Goal: Transaction & Acquisition: Book appointment/travel/reservation

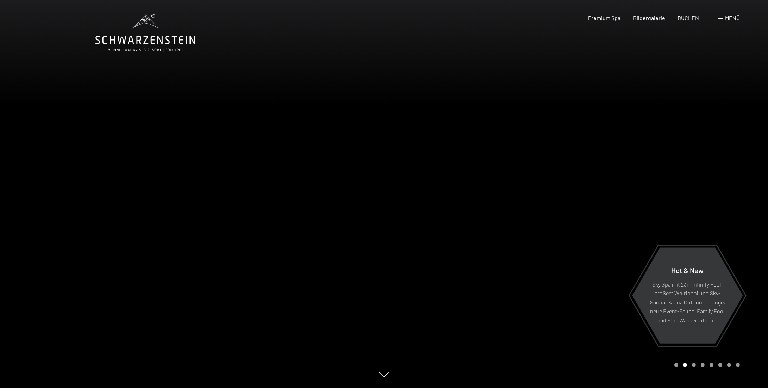
click at [586, 268] on div at bounding box center [576, 194] width 384 height 388
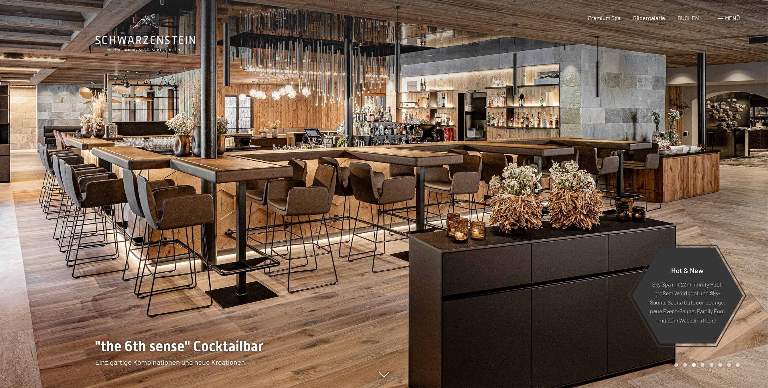
click at [586, 268] on div at bounding box center [576, 194] width 384 height 388
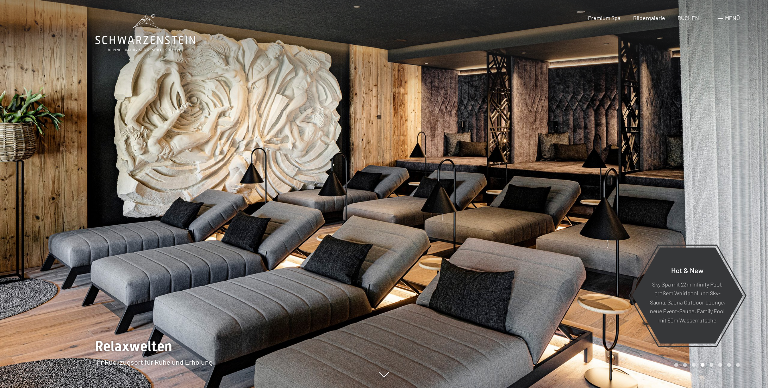
click at [586, 268] on div at bounding box center [576, 194] width 384 height 388
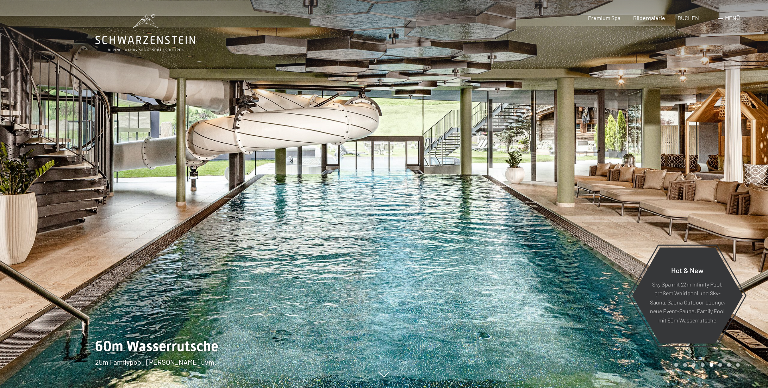
click at [582, 267] on div at bounding box center [576, 194] width 384 height 388
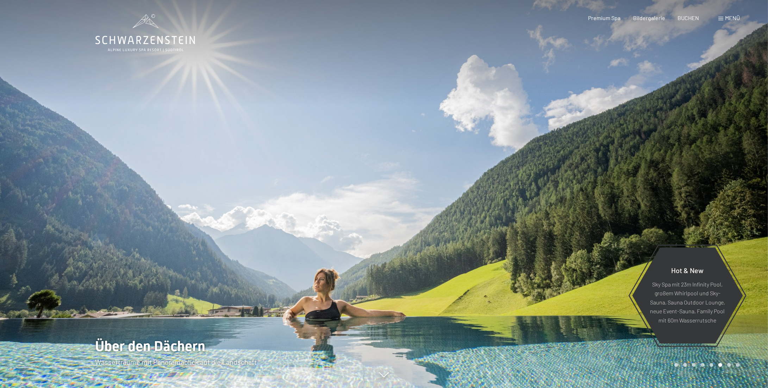
click at [581, 265] on div at bounding box center [576, 194] width 384 height 388
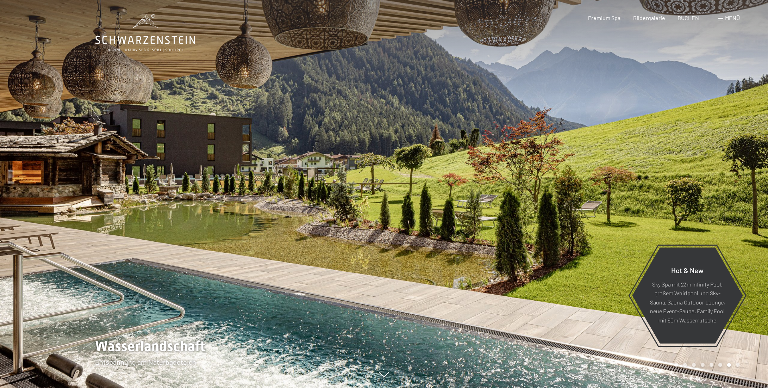
click at [581, 265] on div at bounding box center [576, 194] width 384 height 388
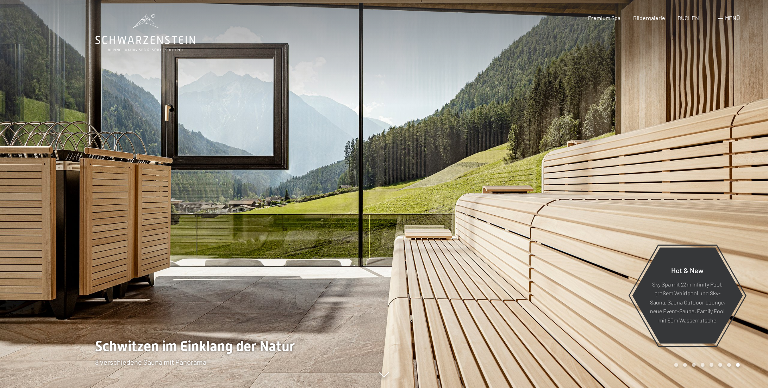
drag, startPoint x: 416, startPoint y: 185, endPoint x: 419, endPoint y: 189, distance: 5.0
click at [418, 187] on div at bounding box center [576, 194] width 384 height 388
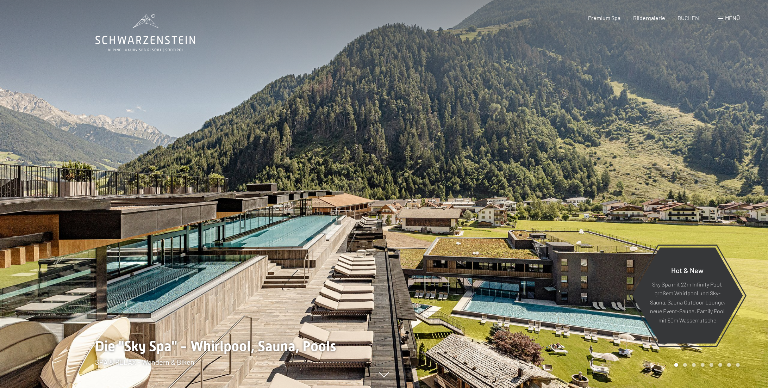
click at [423, 176] on div at bounding box center [576, 194] width 384 height 388
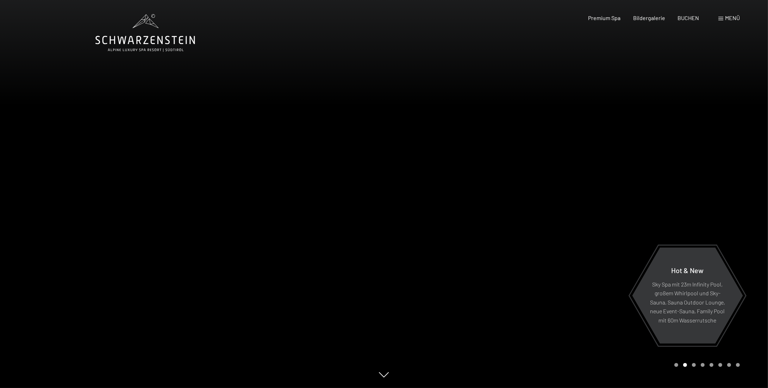
click at [424, 175] on div at bounding box center [576, 194] width 384 height 388
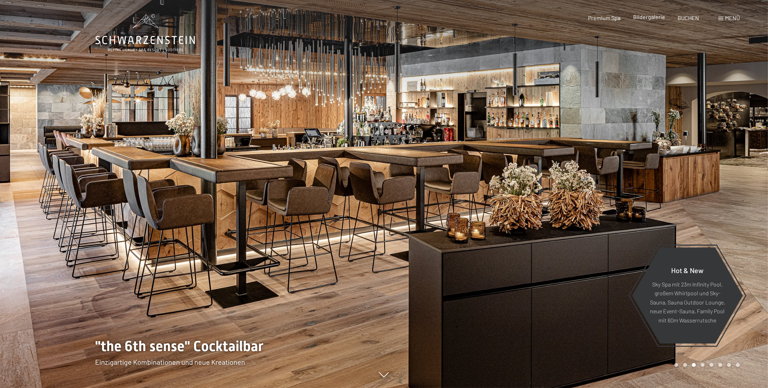
click at [647, 18] on span "Bildergalerie" at bounding box center [649, 16] width 32 height 7
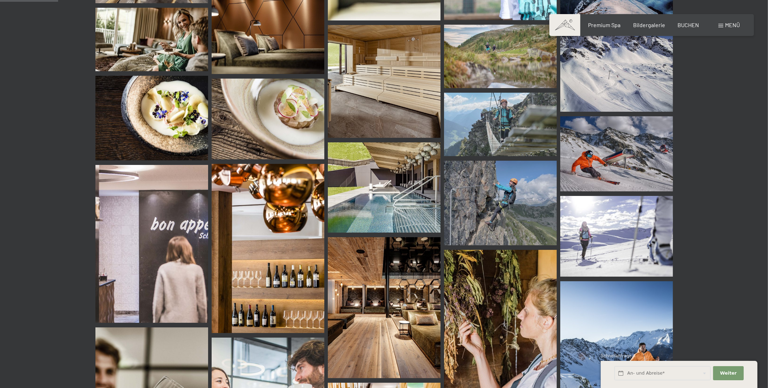
scroll to position [669, 0]
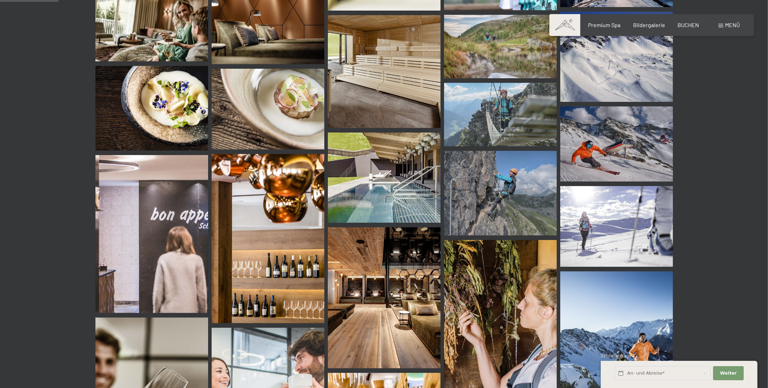
click at [385, 192] on img at bounding box center [384, 177] width 113 height 90
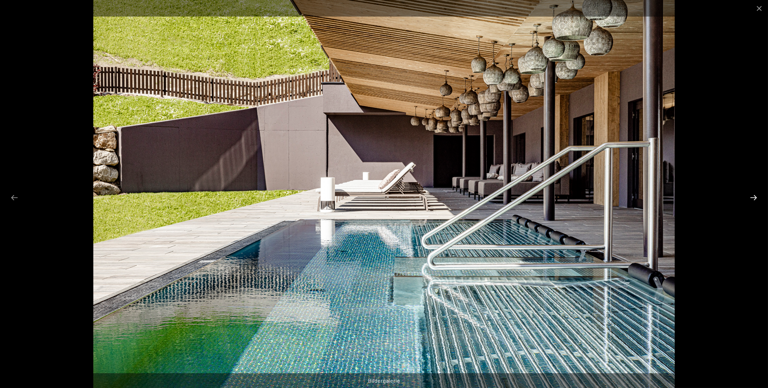
click at [752, 198] on button "Next slide" at bounding box center [753, 197] width 15 height 14
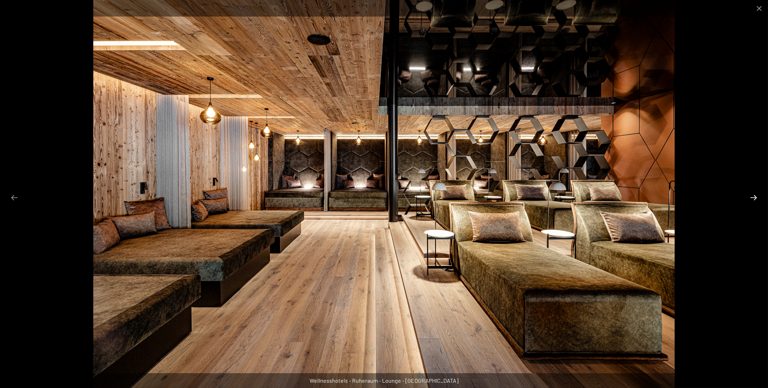
click at [753, 200] on button "Next slide" at bounding box center [753, 197] width 15 height 14
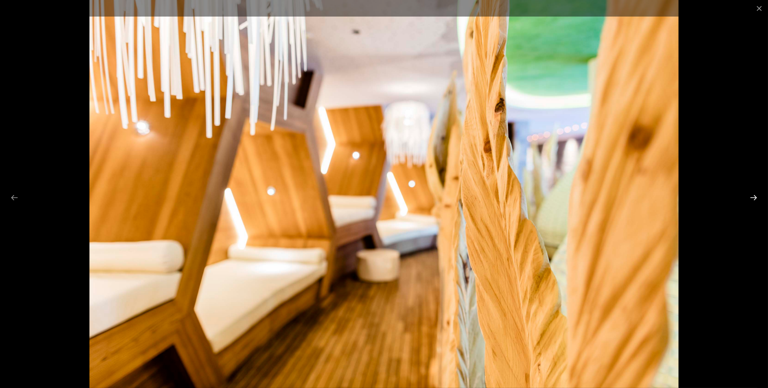
click at [753, 200] on button "Next slide" at bounding box center [753, 197] width 15 height 14
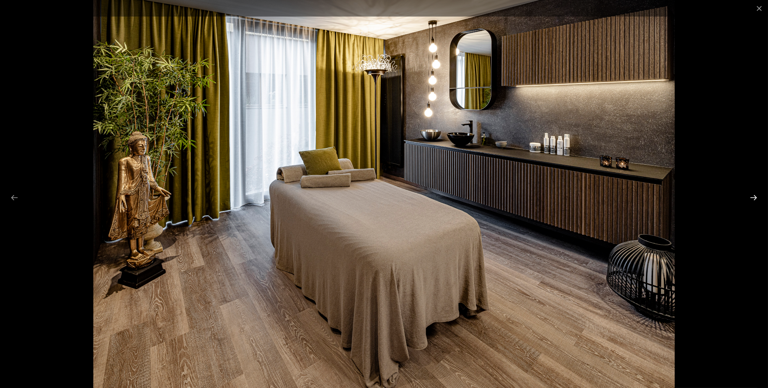
click at [754, 199] on button "Next slide" at bounding box center [753, 197] width 15 height 14
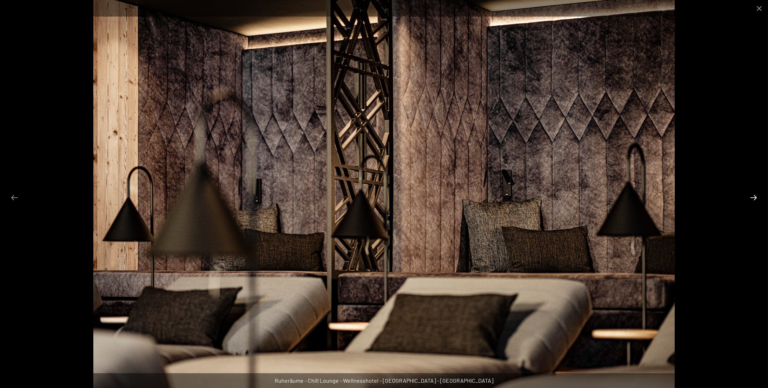
click at [756, 197] on button "Next slide" at bounding box center [753, 197] width 15 height 14
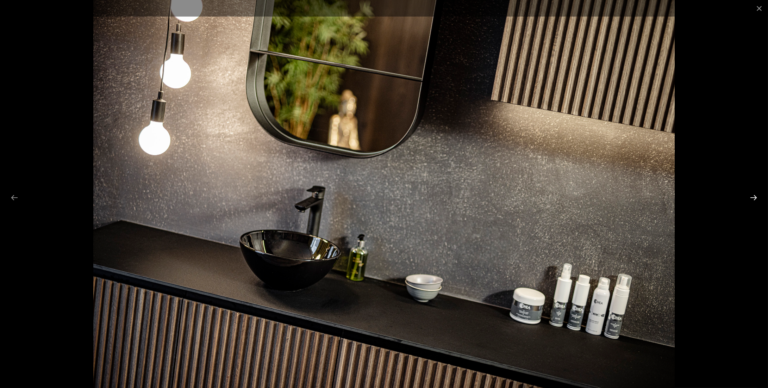
click at [755, 197] on button "Next slide" at bounding box center [753, 197] width 15 height 14
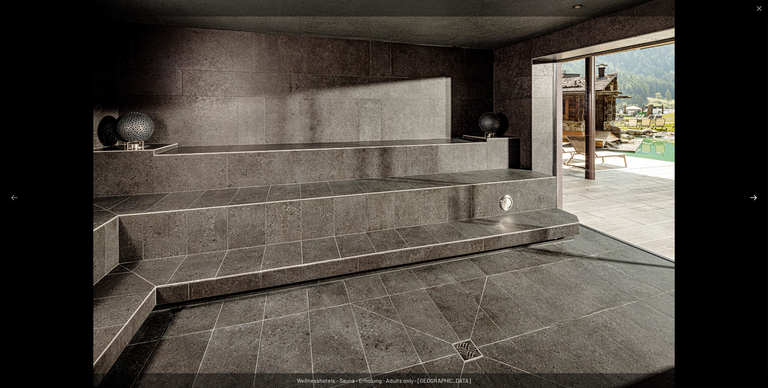
click at [755, 197] on button "Next slide" at bounding box center [753, 197] width 15 height 14
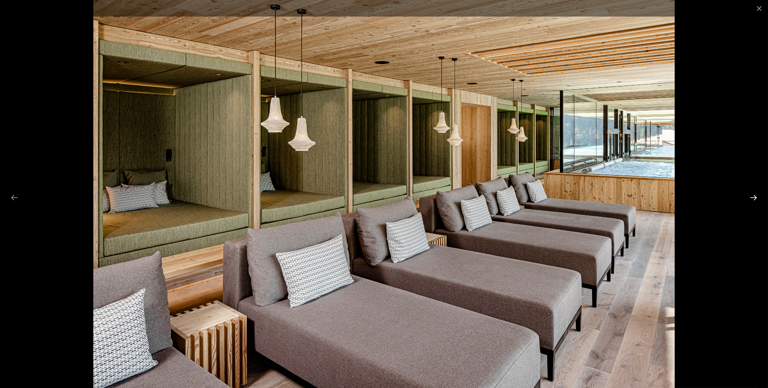
click at [754, 200] on button "Next slide" at bounding box center [753, 197] width 15 height 14
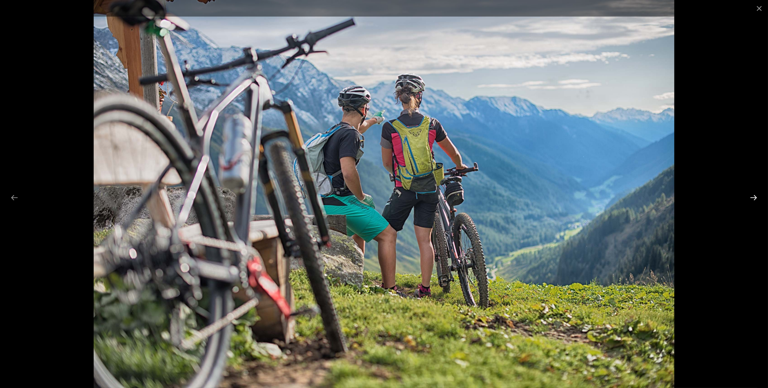
click at [754, 200] on button "Next slide" at bounding box center [753, 197] width 15 height 14
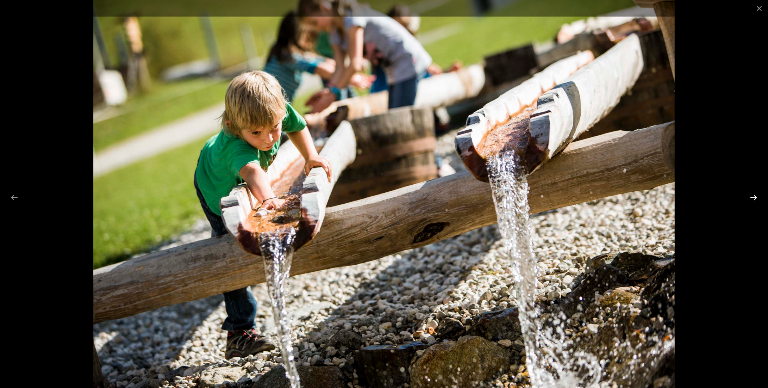
click at [754, 200] on button "Next slide" at bounding box center [753, 197] width 15 height 14
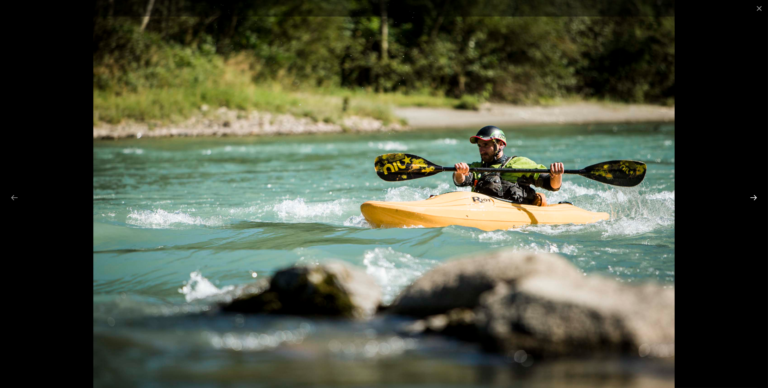
click at [754, 200] on button "Next slide" at bounding box center [753, 197] width 15 height 14
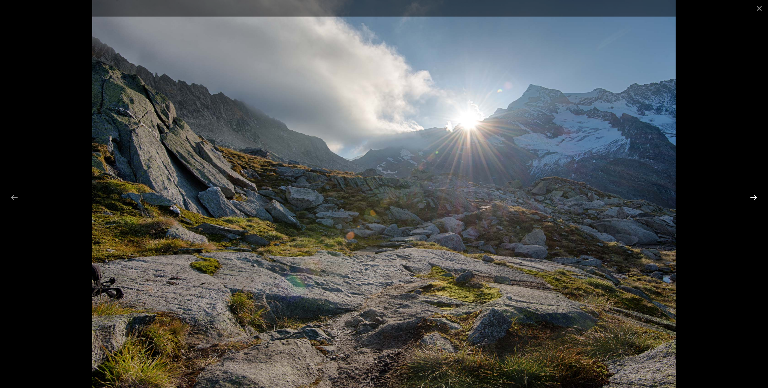
click at [754, 200] on button "Next slide" at bounding box center [753, 197] width 15 height 14
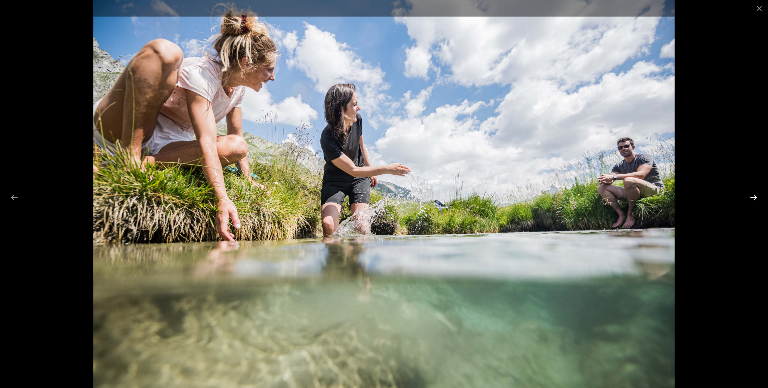
click at [754, 200] on button "Next slide" at bounding box center [753, 197] width 15 height 14
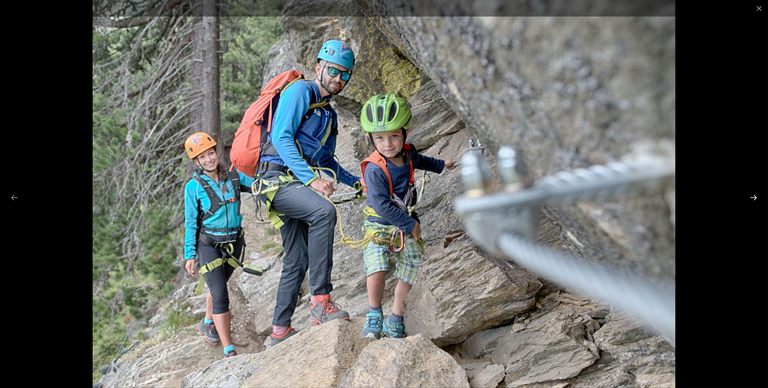
click at [754, 200] on button "Next slide" at bounding box center [753, 197] width 15 height 14
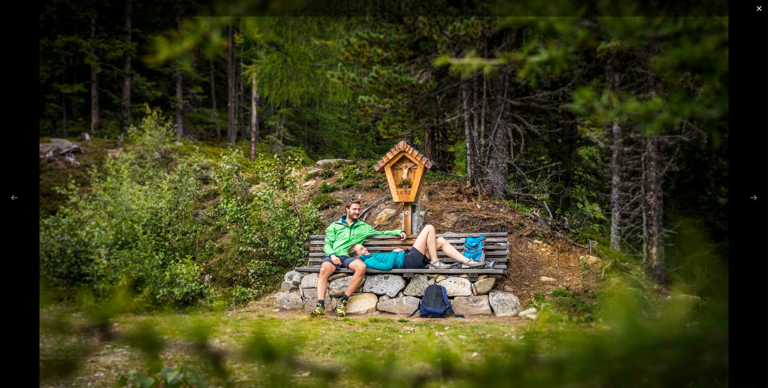
click at [758, 7] on button "Close gallery" at bounding box center [759, 8] width 18 height 17
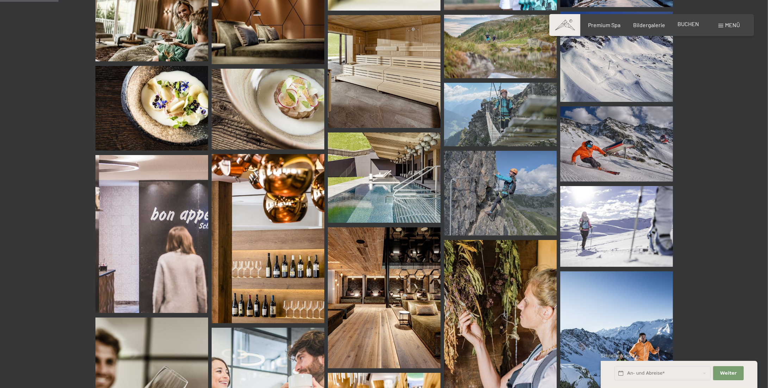
click at [687, 25] on span "BUCHEN" at bounding box center [687, 23] width 21 height 7
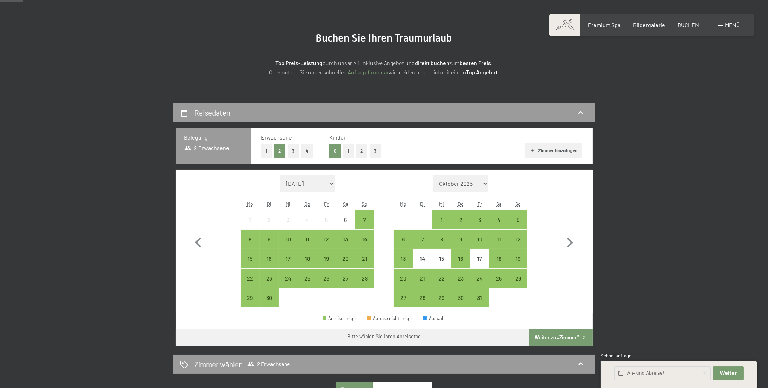
scroll to position [70, 0]
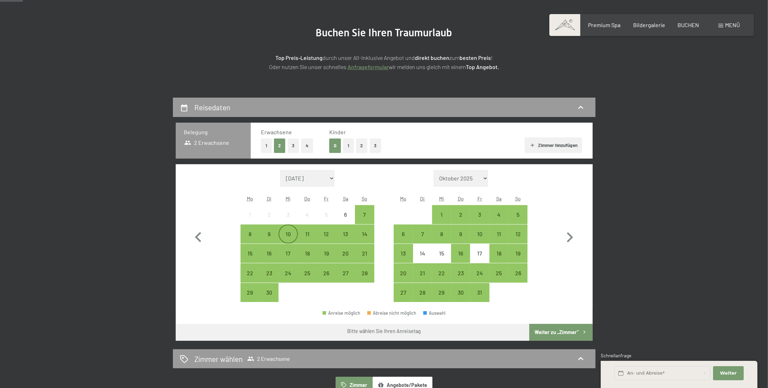
click at [284, 231] on div "10" at bounding box center [288, 240] width 18 height 18
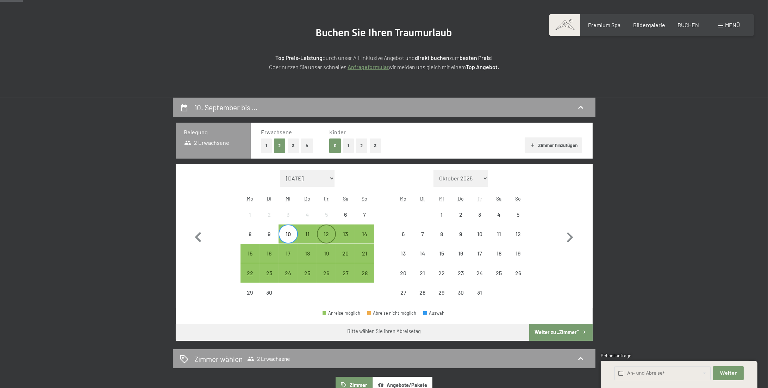
click at [327, 236] on div "12" at bounding box center [327, 240] width 18 height 18
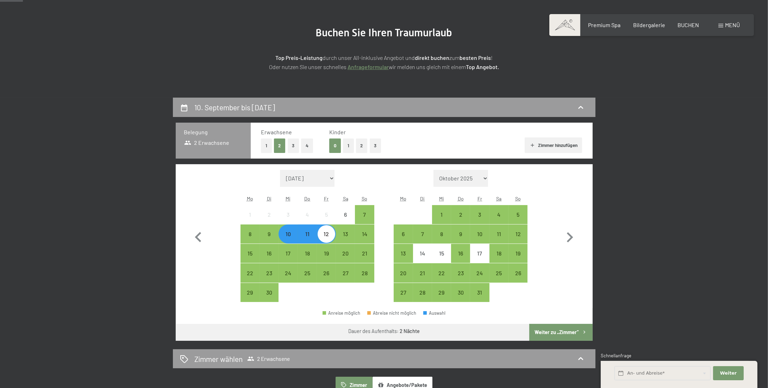
click at [287, 237] on div "10" at bounding box center [288, 240] width 18 height 18
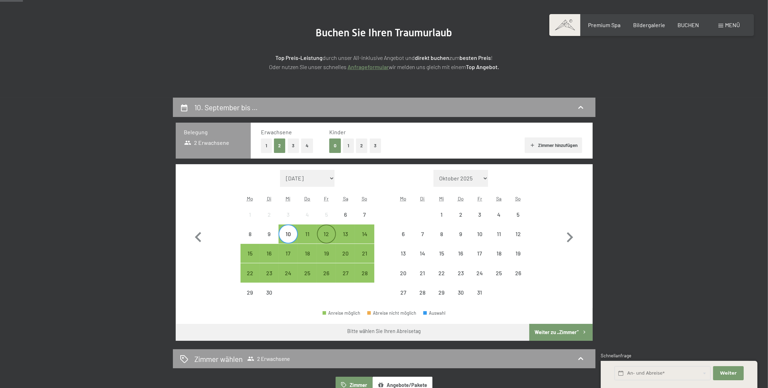
click at [326, 235] on div "12" at bounding box center [327, 240] width 18 height 18
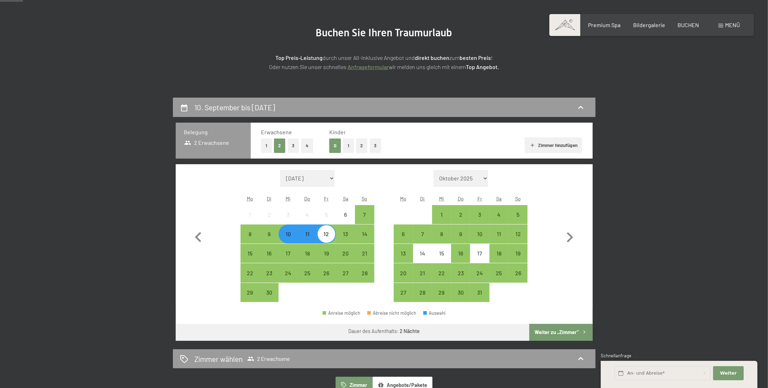
click at [558, 329] on button "Weiter zu „Zimmer“" at bounding box center [560, 332] width 63 height 17
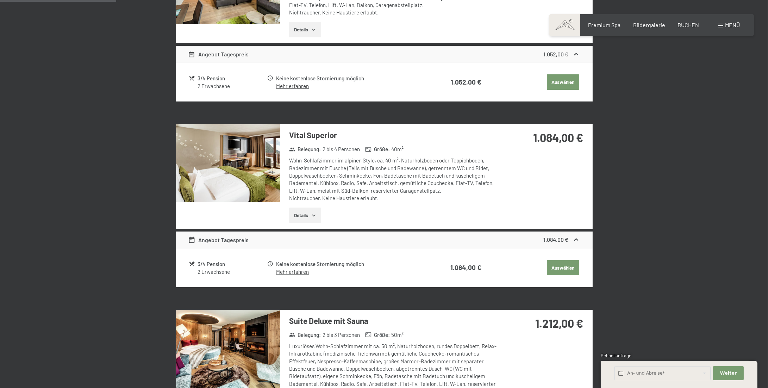
scroll to position [309, 0]
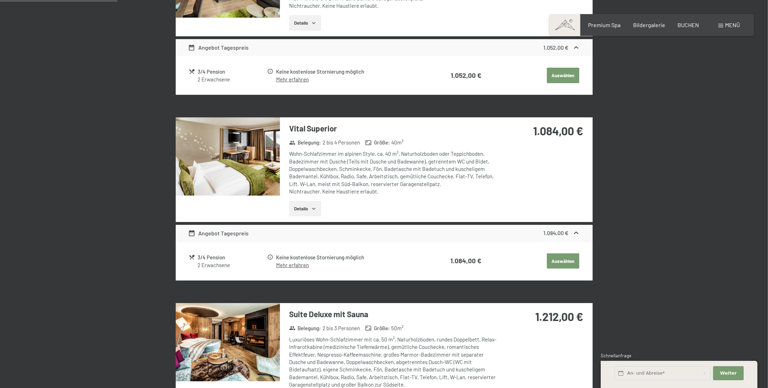
click at [307, 208] on button "Details" at bounding box center [305, 208] width 32 height 15
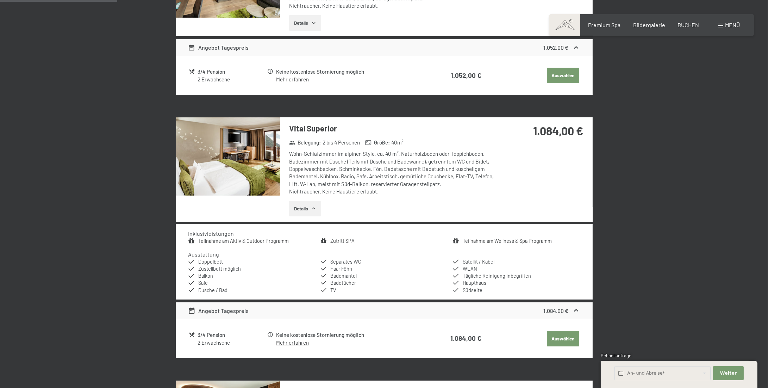
click at [250, 163] on img at bounding box center [228, 156] width 104 height 78
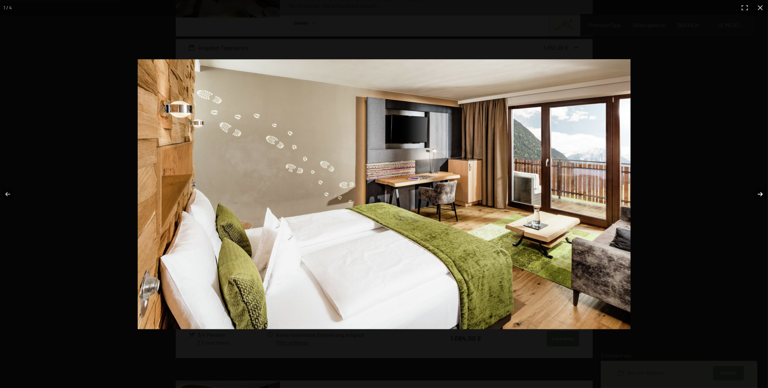
click at [759, 194] on button "button" at bounding box center [755, 193] width 25 height 35
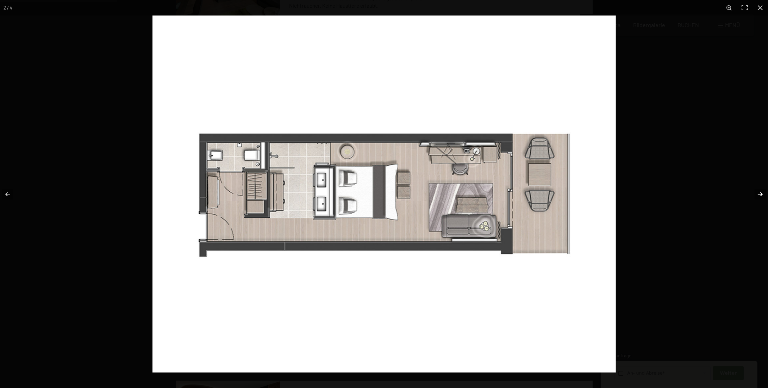
click at [759, 194] on button "button" at bounding box center [755, 193] width 25 height 35
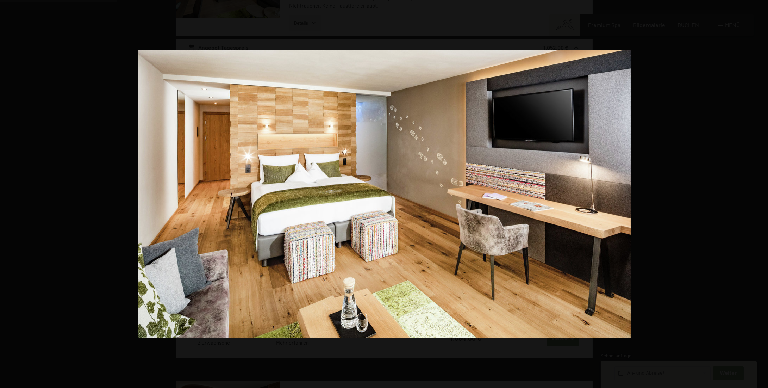
click at [759, 194] on button "button" at bounding box center [755, 193] width 25 height 35
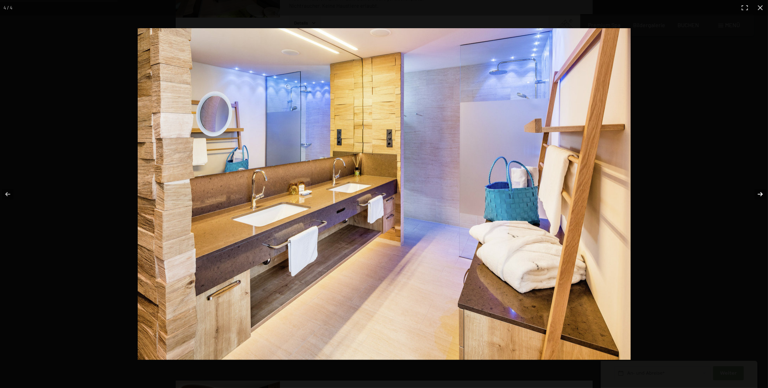
click at [761, 195] on button "button" at bounding box center [755, 193] width 25 height 35
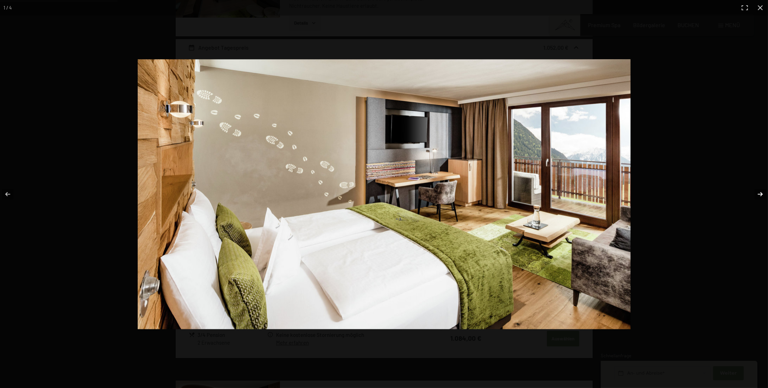
click at [761, 195] on button "button" at bounding box center [755, 193] width 25 height 35
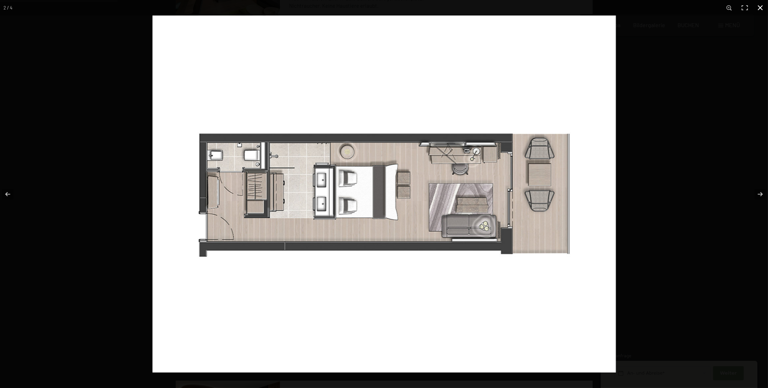
click at [761, 9] on button "button" at bounding box center [759, 7] width 15 height 15
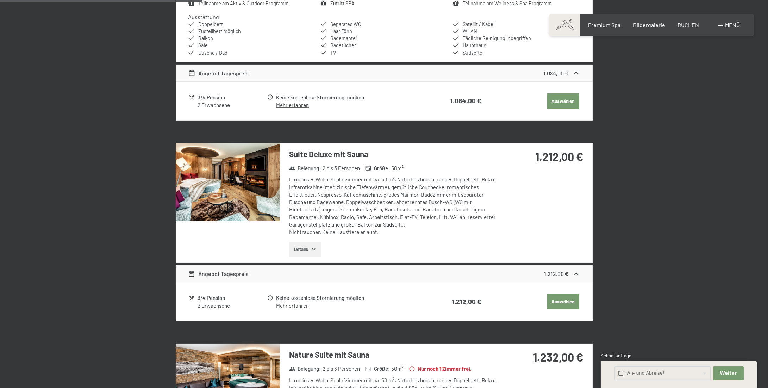
scroll to position [555, 0]
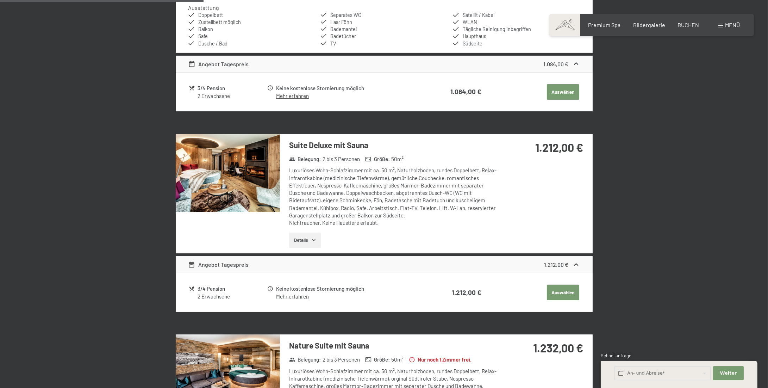
click at [309, 239] on button "Details" at bounding box center [305, 239] width 32 height 15
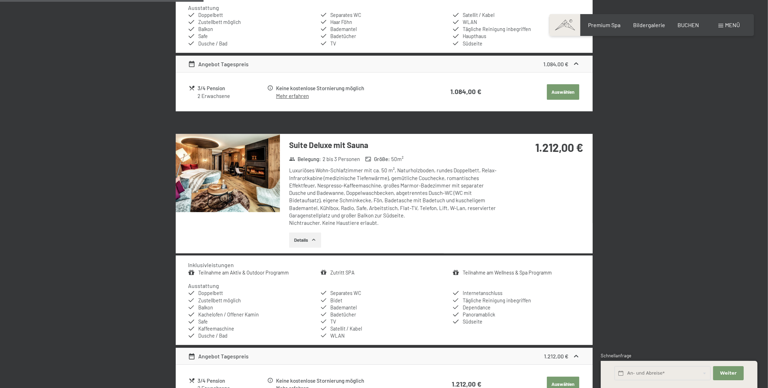
click at [244, 184] on img at bounding box center [228, 173] width 104 height 78
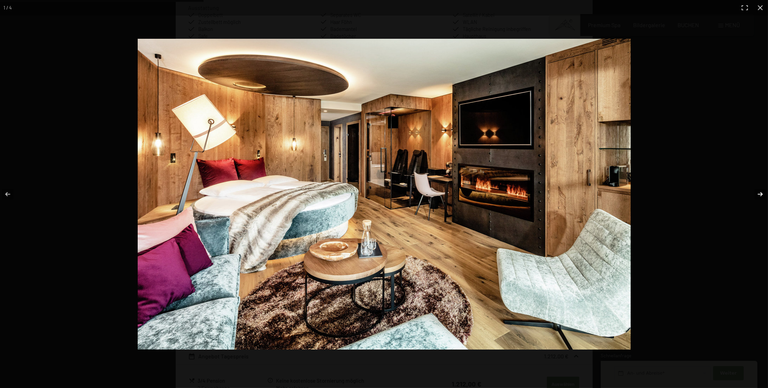
click at [759, 194] on button "button" at bounding box center [755, 193] width 25 height 35
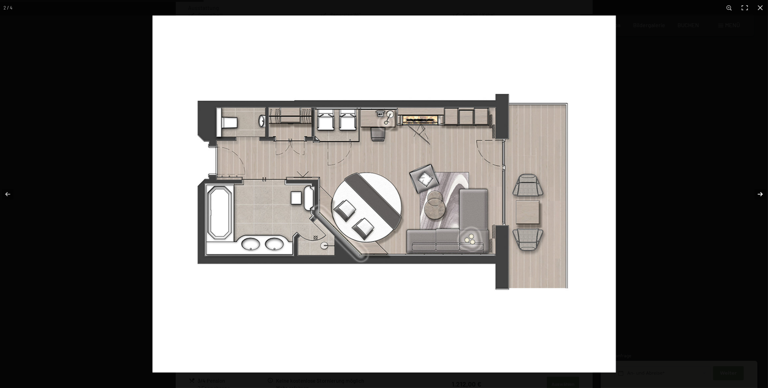
click at [759, 194] on button "button" at bounding box center [755, 193] width 25 height 35
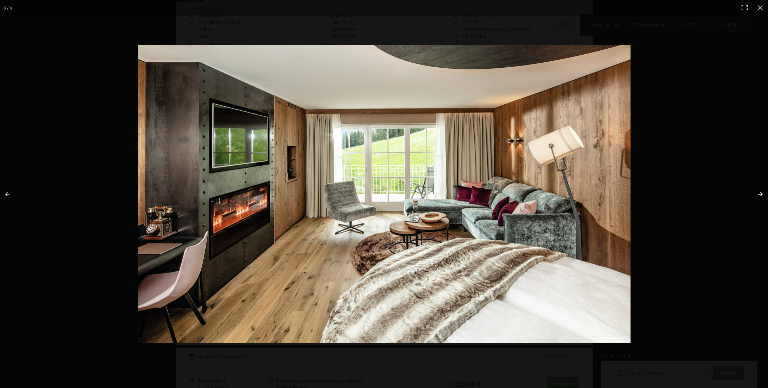
click at [760, 193] on button "button" at bounding box center [755, 193] width 25 height 35
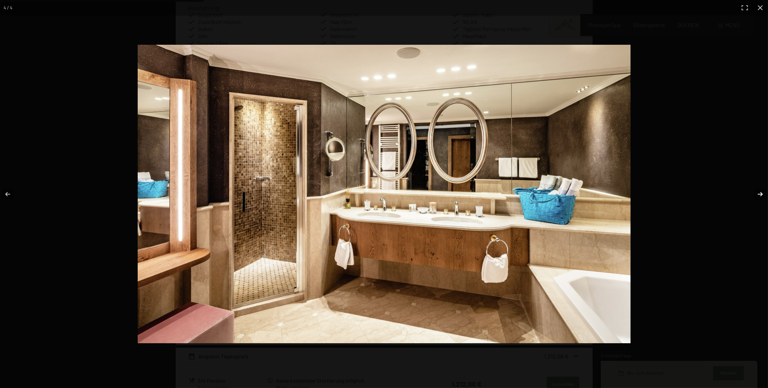
click at [759, 193] on button "button" at bounding box center [755, 193] width 25 height 35
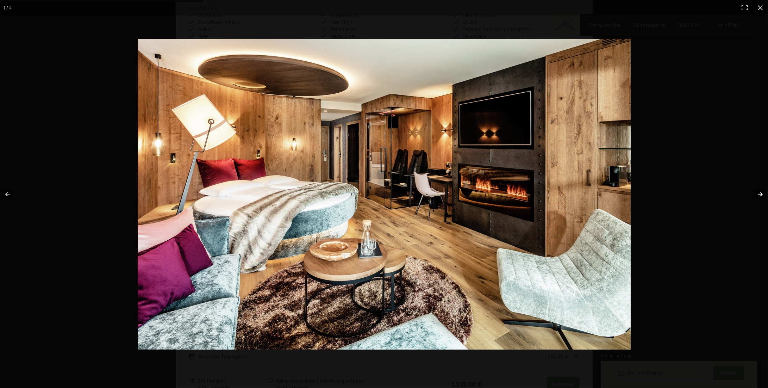
click at [761, 193] on button "button" at bounding box center [755, 193] width 25 height 35
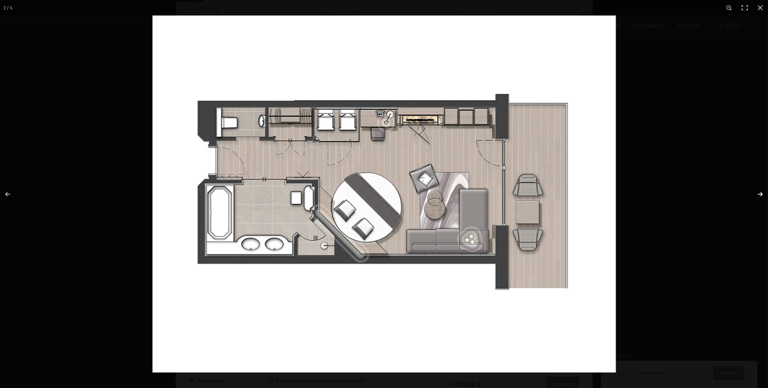
click at [761, 193] on button "button" at bounding box center [755, 193] width 25 height 35
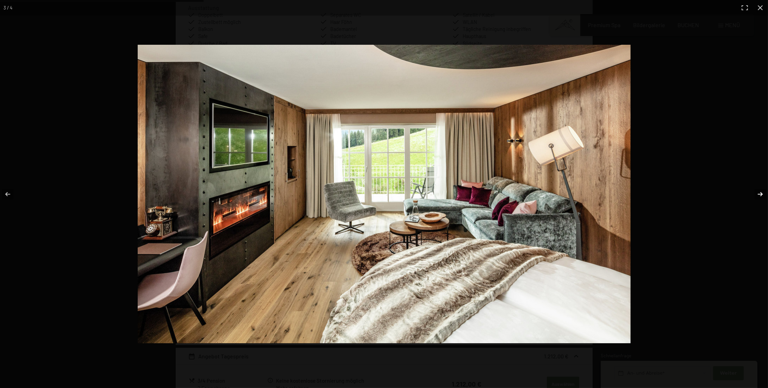
click at [761, 193] on button "button" at bounding box center [755, 193] width 25 height 35
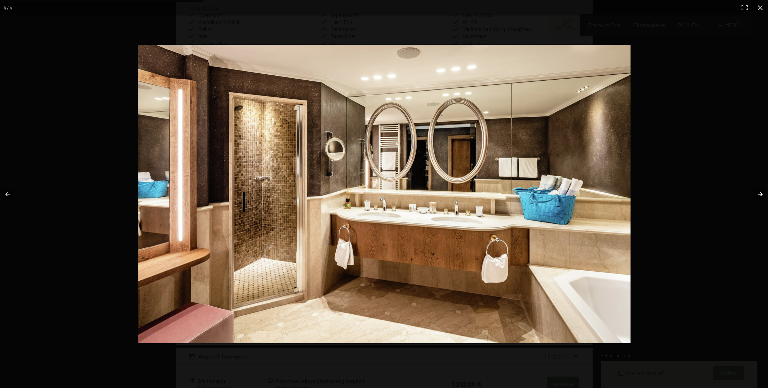
click at [761, 193] on button "button" at bounding box center [755, 193] width 25 height 35
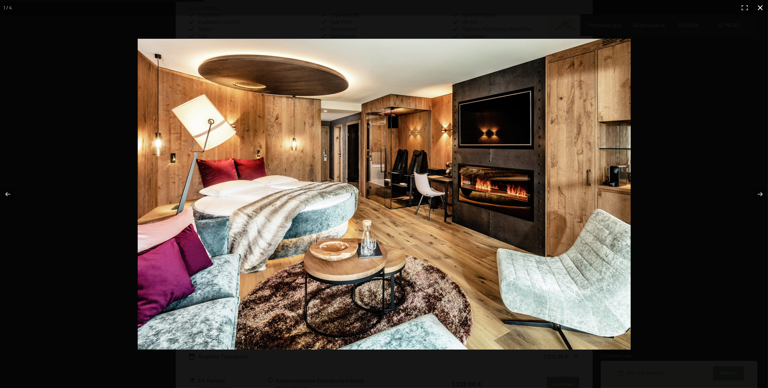
click at [761, 8] on button "button" at bounding box center [759, 7] width 15 height 15
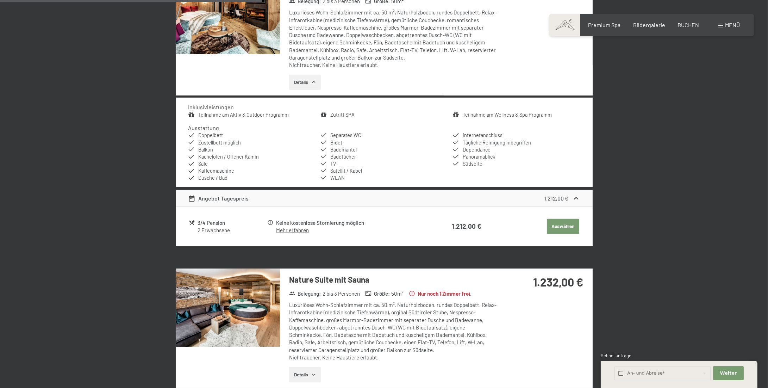
scroll to position [766, 0]
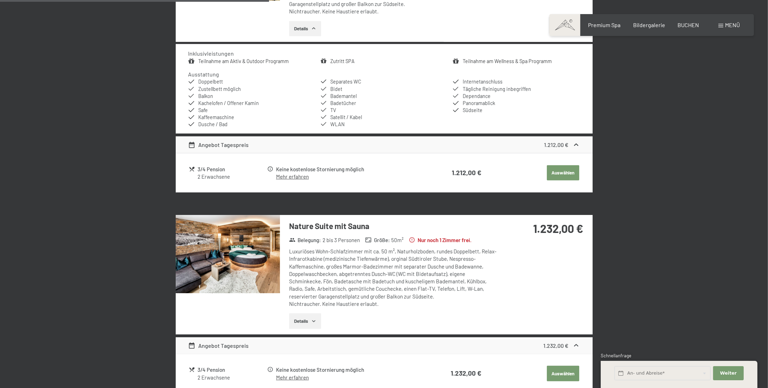
click at [313, 320] on icon "button" at bounding box center [314, 321] width 6 height 6
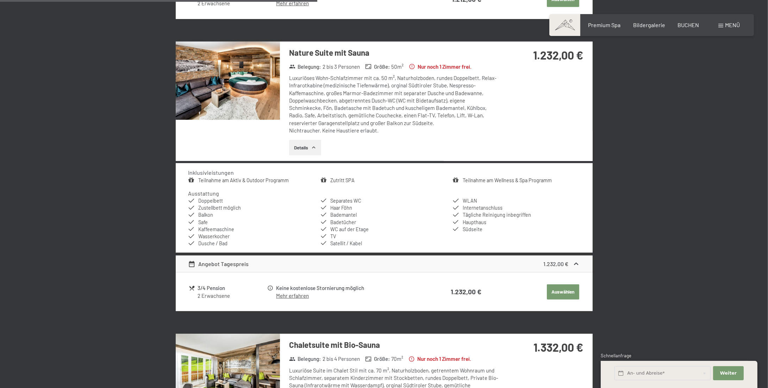
scroll to position [942, 0]
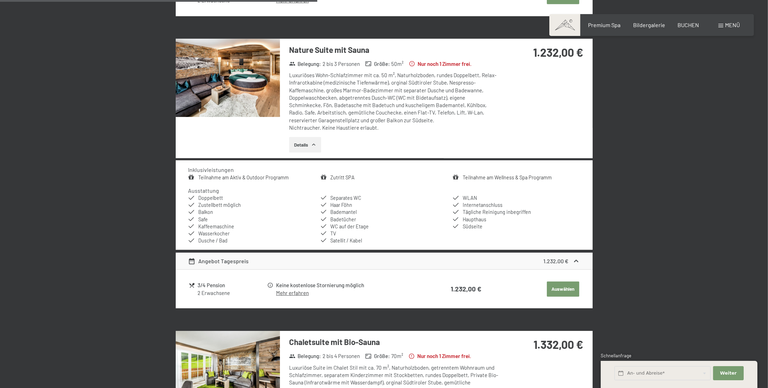
click at [264, 84] on img at bounding box center [228, 78] width 104 height 78
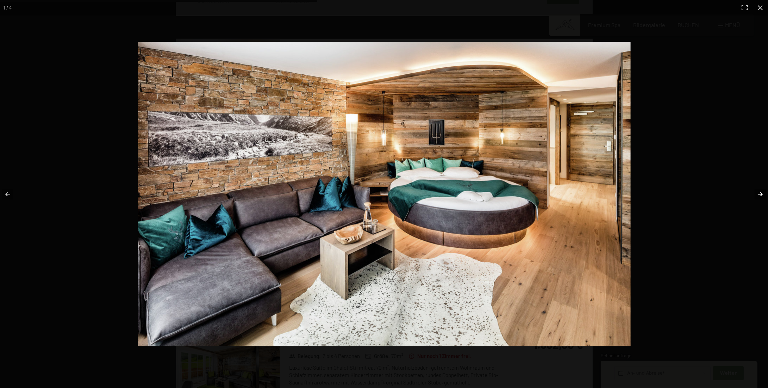
click at [760, 193] on button "button" at bounding box center [755, 193] width 25 height 35
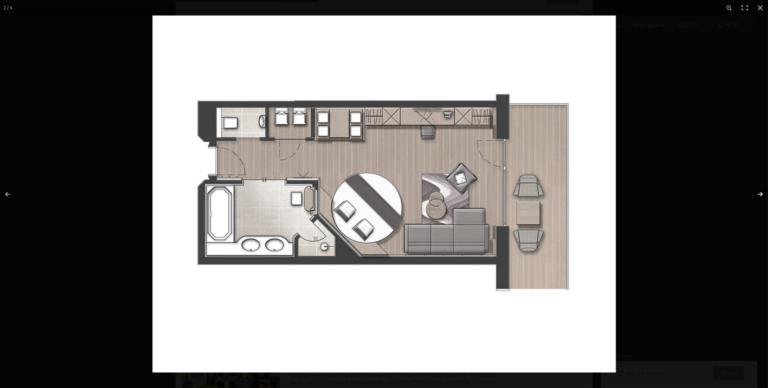
click at [760, 193] on button "button" at bounding box center [755, 193] width 25 height 35
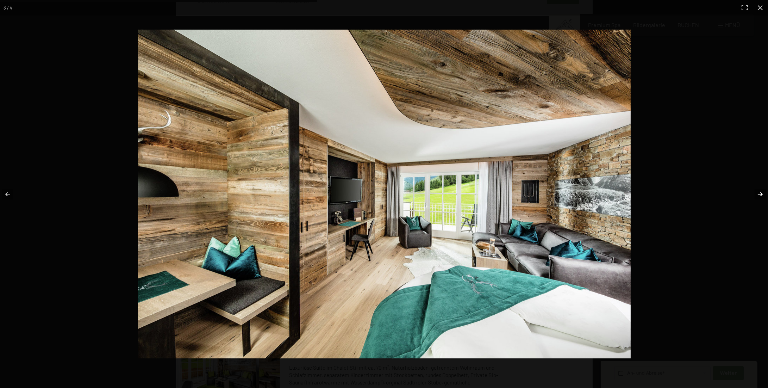
click at [760, 194] on button "button" at bounding box center [755, 193] width 25 height 35
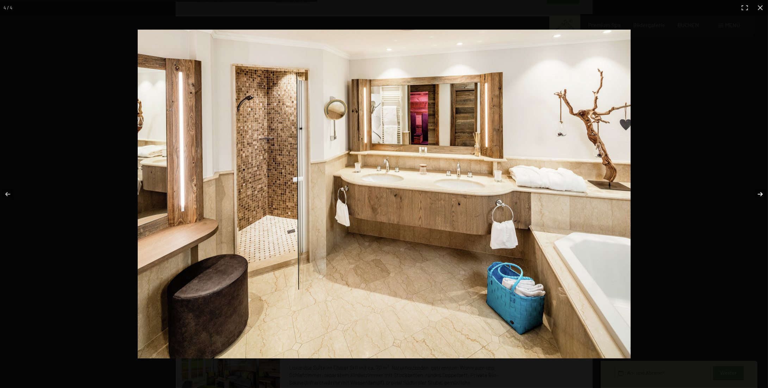
click at [760, 194] on button "button" at bounding box center [755, 193] width 25 height 35
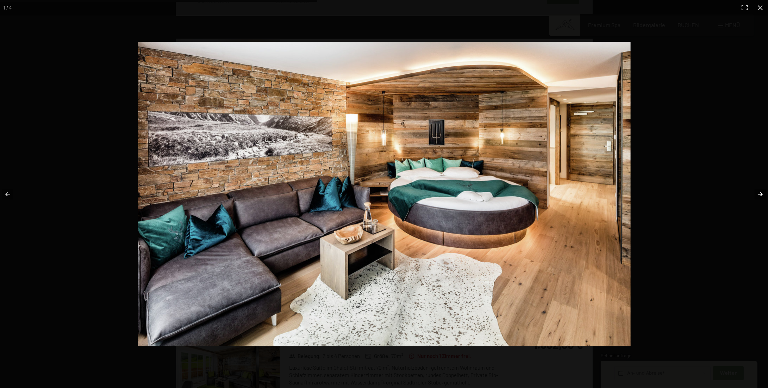
click at [760, 194] on button "button" at bounding box center [755, 193] width 25 height 35
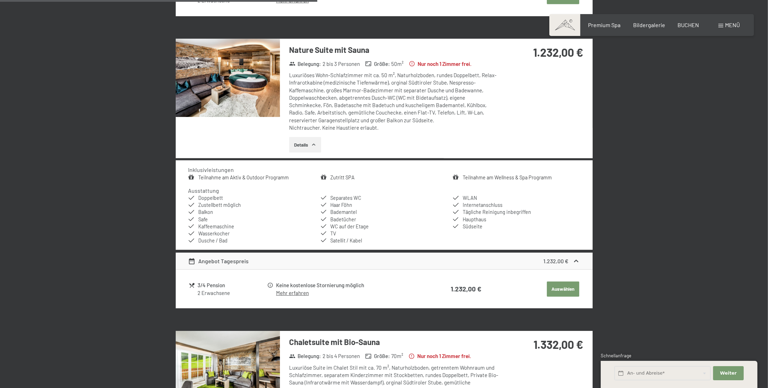
click at [0, 0] on button "button" at bounding box center [0, 0] width 0 height 0
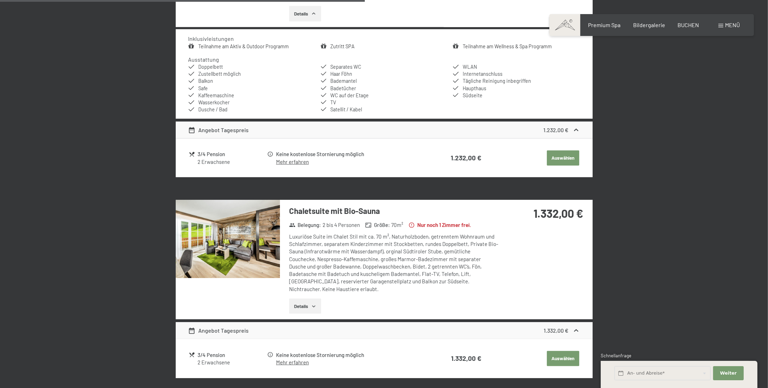
scroll to position [1083, 0]
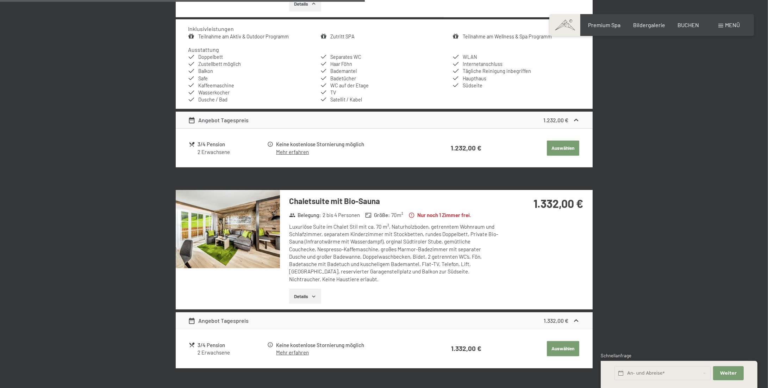
click at [245, 237] on img at bounding box center [228, 229] width 104 height 78
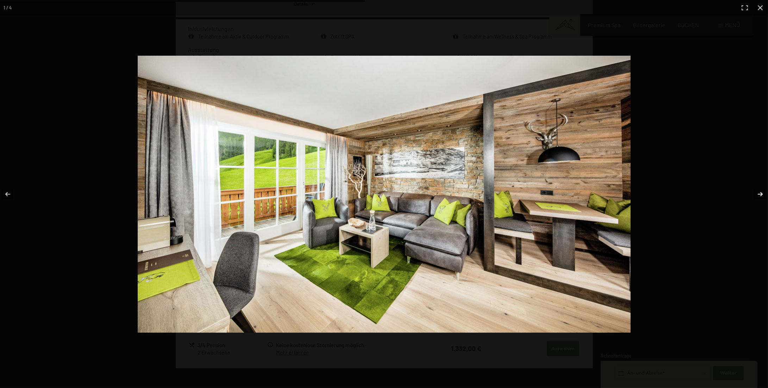
click at [759, 192] on button "button" at bounding box center [755, 193] width 25 height 35
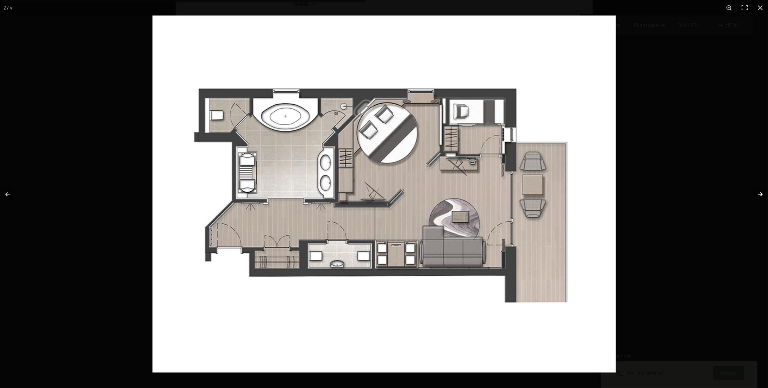
click at [759, 192] on button "button" at bounding box center [755, 193] width 25 height 35
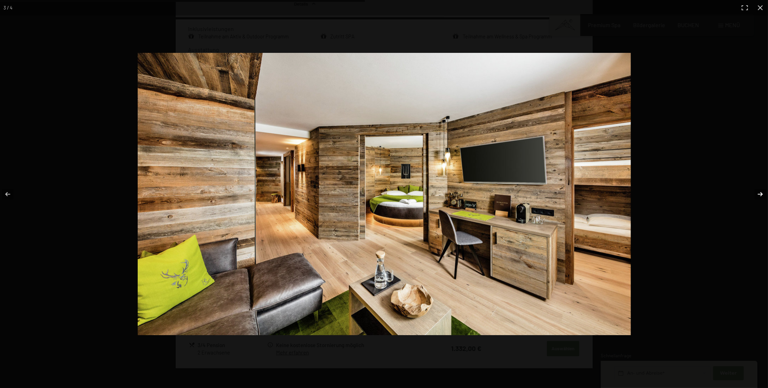
click at [759, 192] on button "button" at bounding box center [755, 193] width 25 height 35
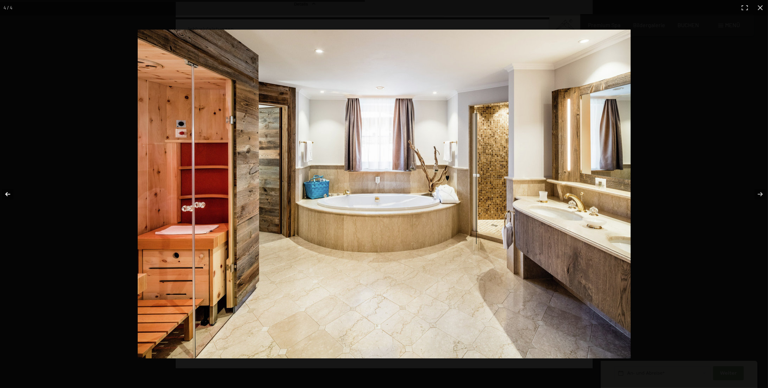
click at [6, 194] on button "button" at bounding box center [12, 193] width 25 height 35
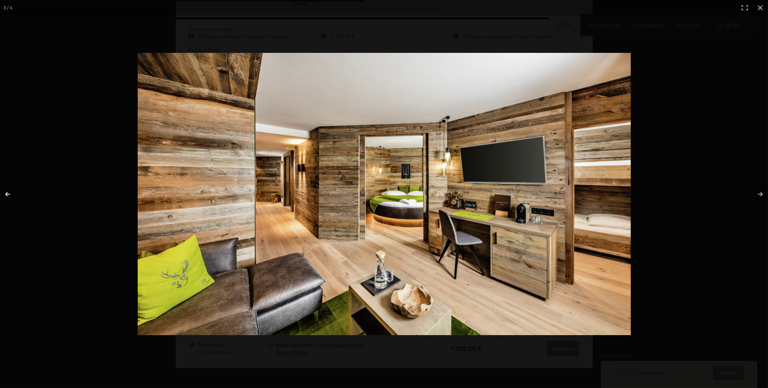
click at [8, 194] on button "button" at bounding box center [12, 193] width 25 height 35
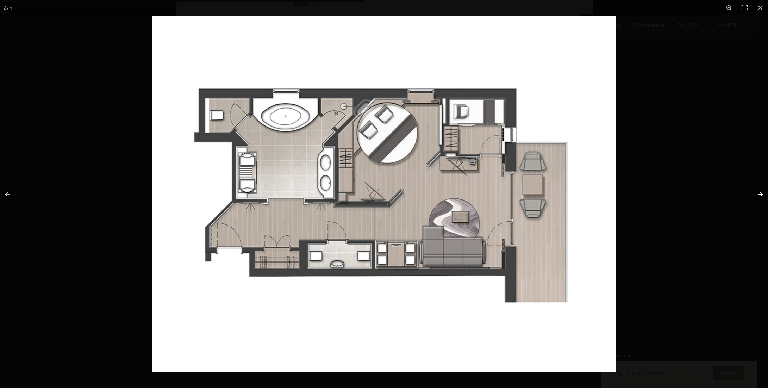
click at [761, 193] on button "button" at bounding box center [755, 193] width 25 height 35
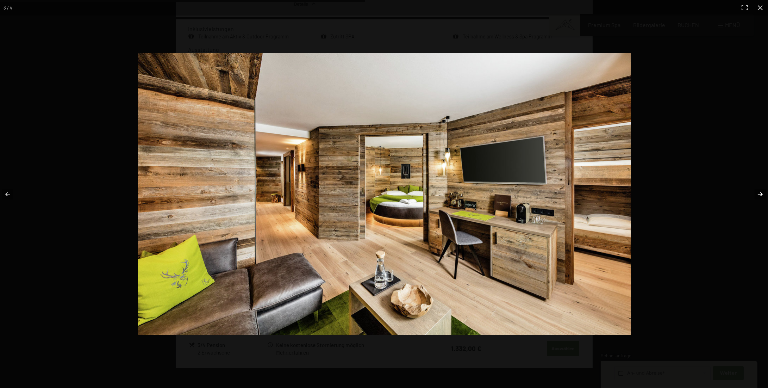
click at [761, 193] on button "button" at bounding box center [755, 193] width 25 height 35
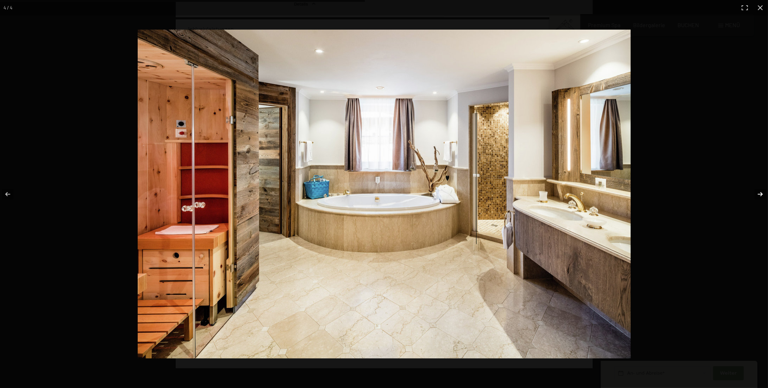
click at [761, 193] on button "button" at bounding box center [755, 193] width 25 height 35
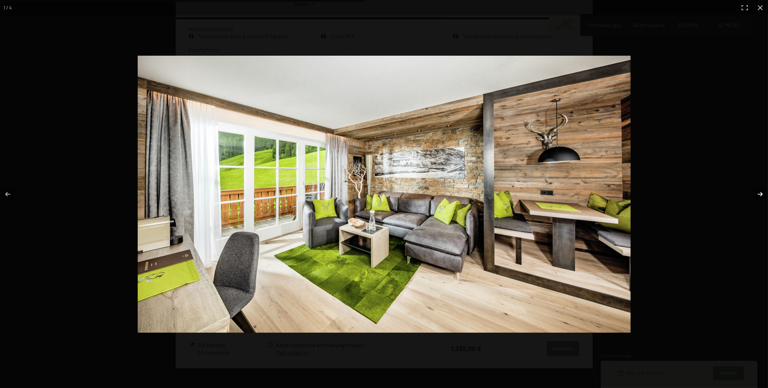
click at [761, 193] on button "button" at bounding box center [755, 193] width 25 height 35
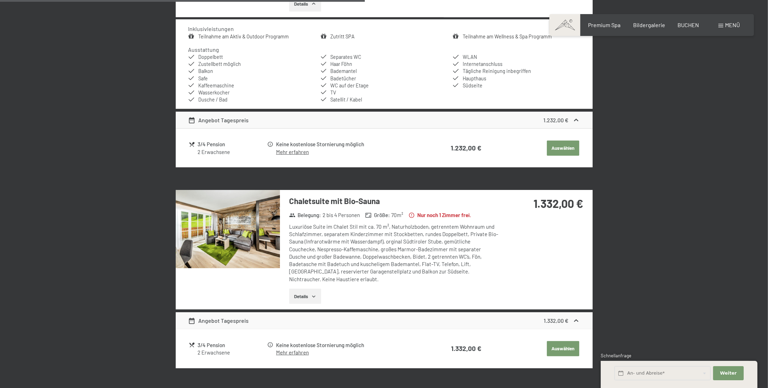
click at [0, 0] on button "button" at bounding box center [0, 0] width 0 height 0
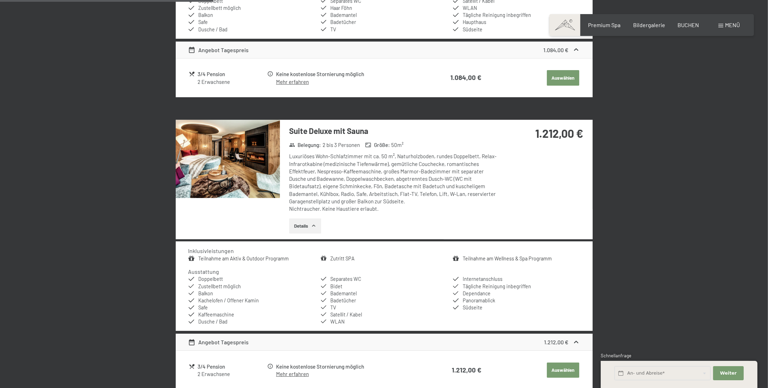
scroll to position [634, 0]
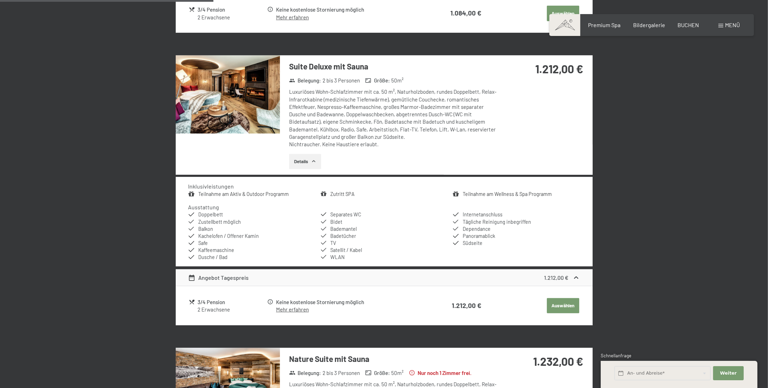
click at [224, 102] on img at bounding box center [228, 94] width 104 height 78
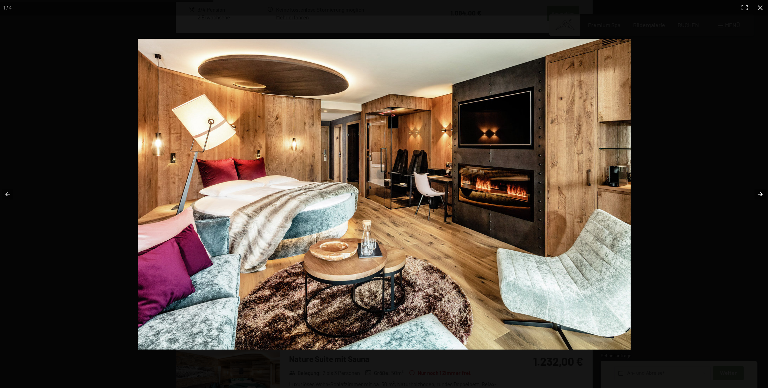
click at [761, 193] on button "button" at bounding box center [755, 193] width 25 height 35
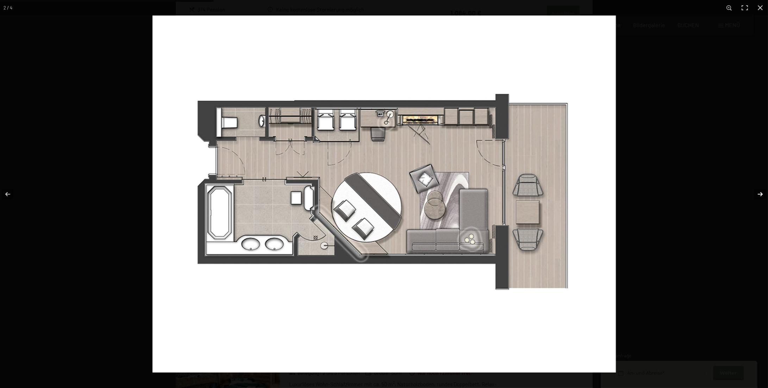
click at [761, 193] on button "button" at bounding box center [755, 193] width 25 height 35
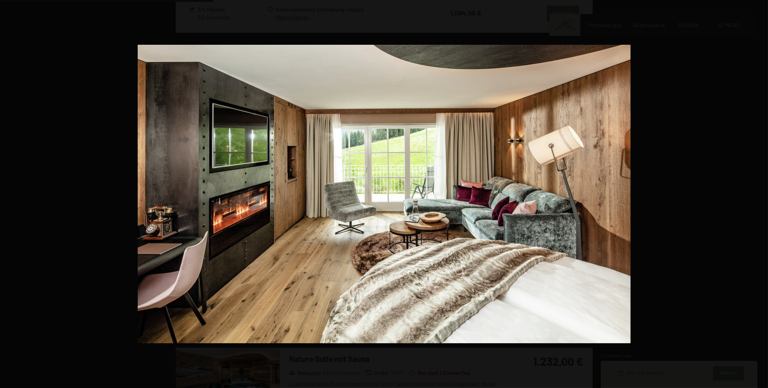
click at [761, 193] on button "button" at bounding box center [755, 193] width 25 height 35
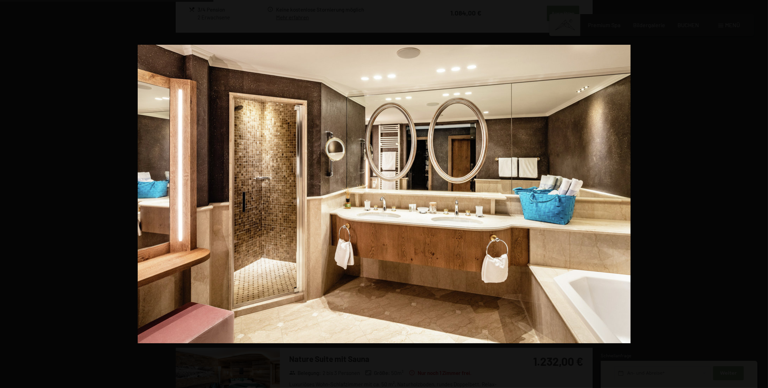
click at [761, 193] on button "button" at bounding box center [755, 193] width 25 height 35
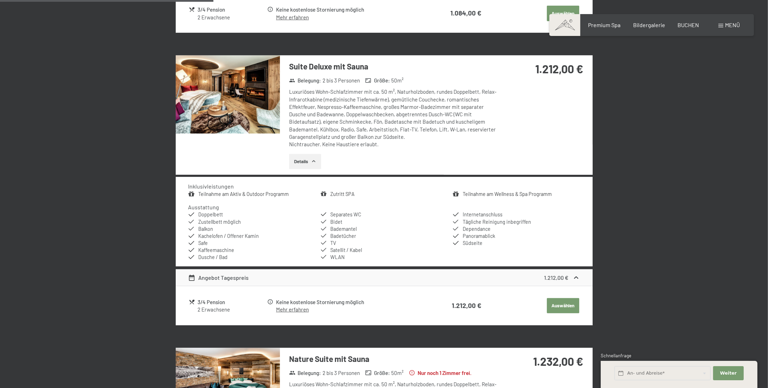
click at [0, 0] on button "button" at bounding box center [0, 0] width 0 height 0
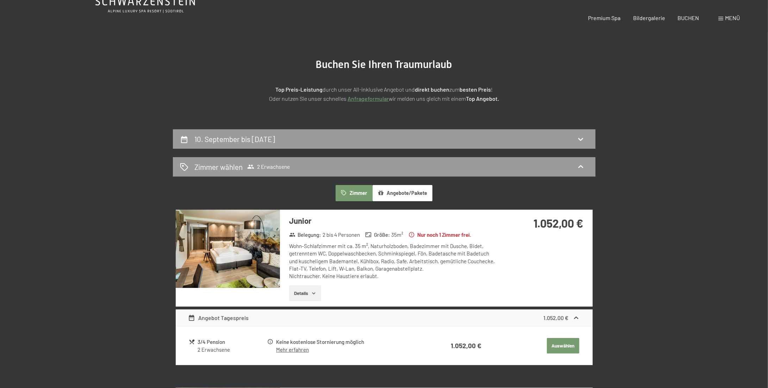
scroll to position [0, 0]
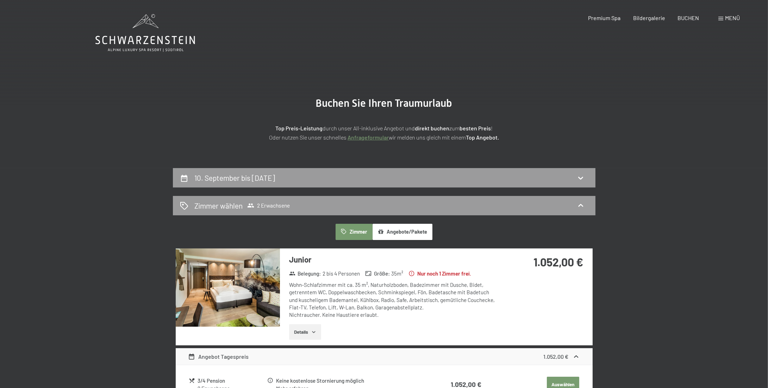
click at [127, 37] on icon at bounding box center [145, 33] width 100 height 38
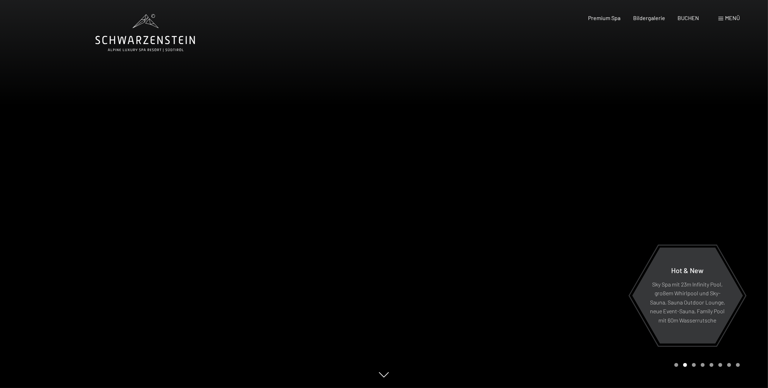
click at [567, 206] on div at bounding box center [576, 194] width 384 height 388
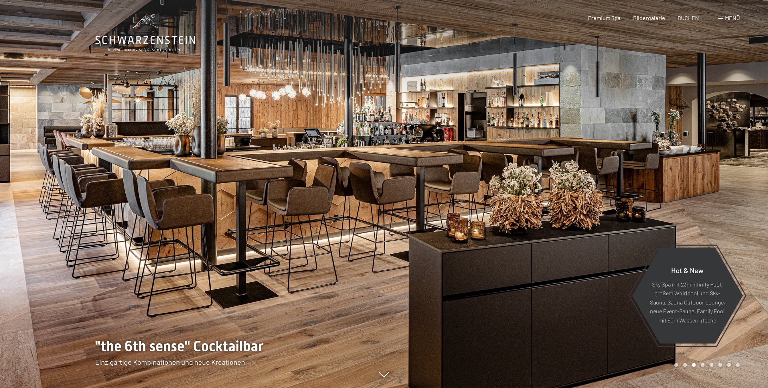
click at [545, 166] on div at bounding box center [576, 194] width 384 height 388
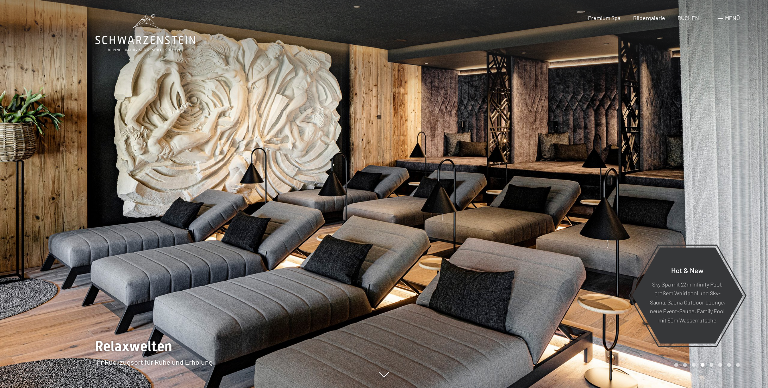
click at [545, 166] on div at bounding box center [576, 194] width 384 height 388
